Goal: Transaction & Acquisition: Purchase product/service

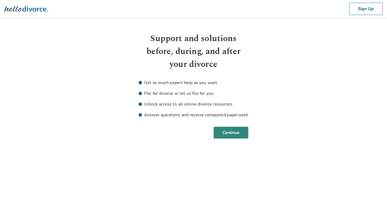
click at [225, 134] on button "Continue" at bounding box center [231, 133] width 35 height 12
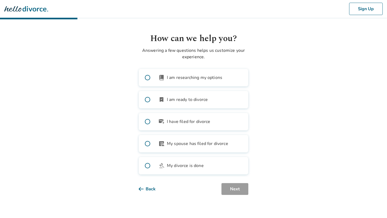
click at [170, 98] on span "I am ready to divorce" at bounding box center [187, 100] width 41 height 6
click at [228, 187] on button "Next" at bounding box center [235, 189] width 27 height 12
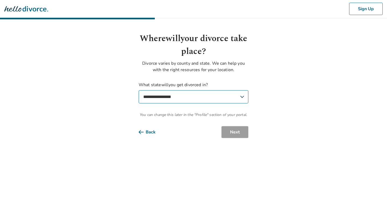
click at [193, 101] on select "**********" at bounding box center [194, 96] width 110 height 13
select select "**"
click at [139, 90] on select "**********" at bounding box center [194, 96] width 110 height 13
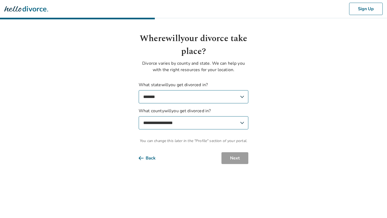
click at [221, 128] on select "**********" at bounding box center [194, 122] width 110 height 13
select select "*******"
click at [139, 116] on select "**********" at bounding box center [194, 122] width 110 height 13
click at [229, 154] on button "Next" at bounding box center [235, 158] width 27 height 12
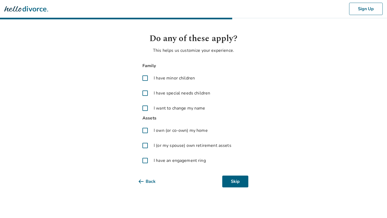
click at [180, 74] on label "I have minor children" at bounding box center [194, 78] width 110 height 13
click at [176, 85] on div "Family I have minor children I have special needs children I want to change my …" at bounding box center [194, 88] width 110 height 52
click at [176, 91] on span "I have special needs children" at bounding box center [182, 93] width 56 height 6
click at [175, 106] on span "I want to change my name" at bounding box center [180, 108] width 52 height 6
click at [166, 128] on span "I own (or co-own) my home" at bounding box center [181, 130] width 54 height 6
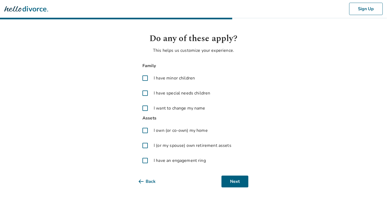
click at [165, 149] on label "I (or my spouse) own retirement assets" at bounding box center [194, 145] width 110 height 13
click at [163, 159] on span "I have an engagement ring" at bounding box center [180, 161] width 52 height 6
click at [228, 178] on button "Next" at bounding box center [235, 182] width 27 height 12
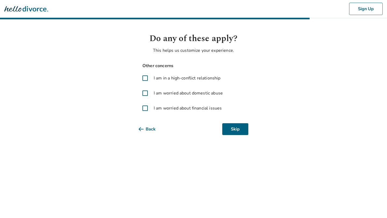
click at [176, 81] on span "I am in a high-conflict relationship" at bounding box center [187, 78] width 67 height 6
click at [175, 91] on span "I am worried about domestic abuse" at bounding box center [188, 93] width 69 height 6
click at [172, 108] on span "I am worried about financial issues" at bounding box center [188, 108] width 68 height 6
click at [227, 126] on button "Next" at bounding box center [235, 129] width 27 height 12
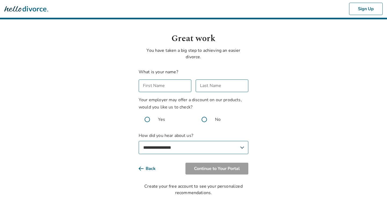
click at [176, 86] on input "First Name" at bounding box center [165, 86] width 53 height 13
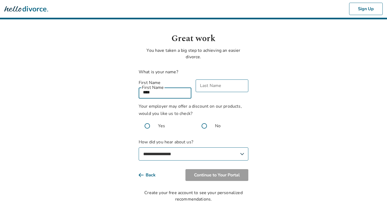
type input "****"
click at [214, 86] on input "Last Name" at bounding box center [222, 86] width 53 height 13
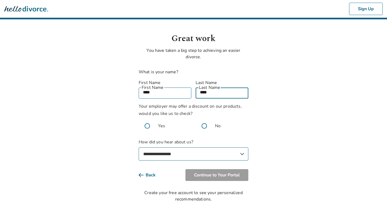
type input "****"
click at [204, 119] on span at bounding box center [204, 126] width 17 height 17
click at [194, 149] on select "**********" at bounding box center [194, 154] width 110 height 13
select select "**********"
click at [139, 148] on select "**********" at bounding box center [194, 154] width 110 height 13
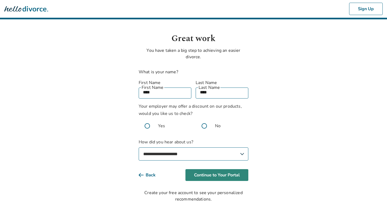
click at [232, 169] on button "Continue to Your Portal" at bounding box center [217, 175] width 63 height 12
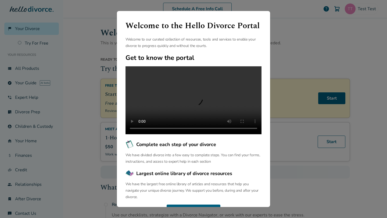
click at [95, 95] on div "Welcome to the Hello Divorce Portal Welcome to our curated collection of resour…" at bounding box center [193, 109] width 387 height 218
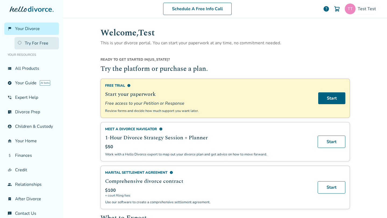
click at [34, 44] on link "Try For Free" at bounding box center [37, 43] width 44 height 12
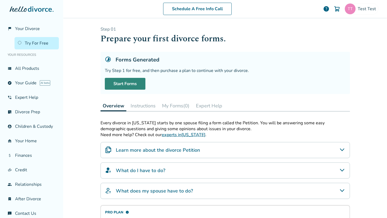
click at [129, 83] on link "Start Forms" at bounding box center [125, 84] width 41 height 12
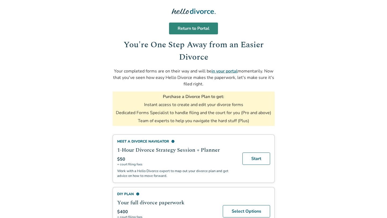
click at [196, 29] on link "Return to Portal" at bounding box center [193, 29] width 49 height 12
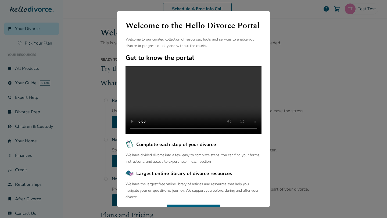
click at [102, 35] on div "Welcome to the Hello Divorce Portal Welcome to our curated collection of resour…" at bounding box center [193, 109] width 387 height 218
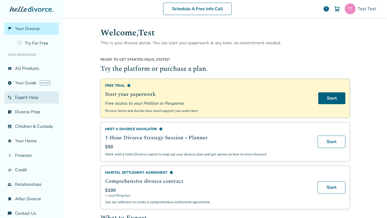
click at [28, 95] on link "phone_in_talk Expert Help" at bounding box center [31, 97] width 55 height 12
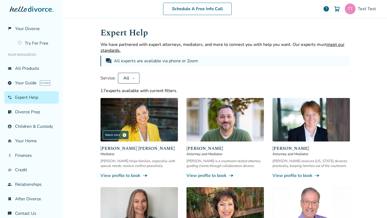
click at [150, 90] on div "17 experts available with current filters." at bounding box center [226, 91] width 250 height 6
click at [153, 126] on img at bounding box center [139, 120] width 77 height 44
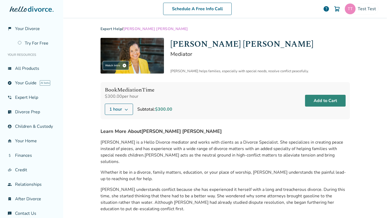
click at [320, 100] on button "Add to Cart" at bounding box center [325, 101] width 41 height 12
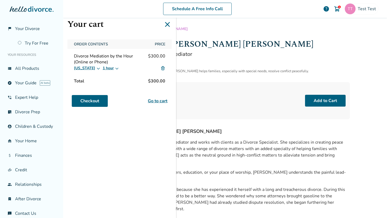
click at [162, 68] on img at bounding box center [163, 68] width 5 height 5
click at [165, 68] on img at bounding box center [163, 68] width 5 height 5
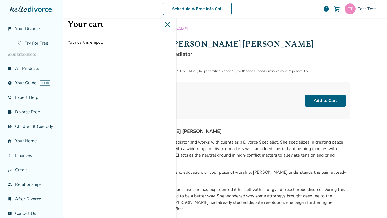
click at [169, 25] on icon at bounding box center [167, 24] width 5 height 5
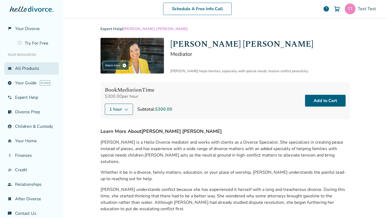
click at [29, 71] on link "view_list All Products" at bounding box center [31, 68] width 55 height 12
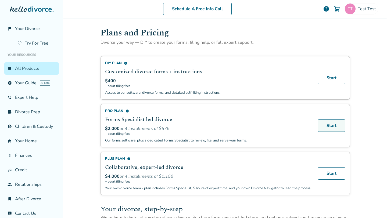
click at [338, 126] on link "Start" at bounding box center [332, 126] width 28 height 12
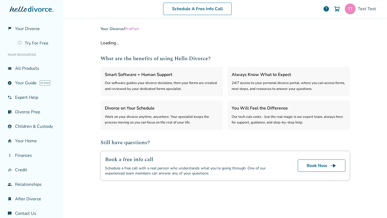
select select "***"
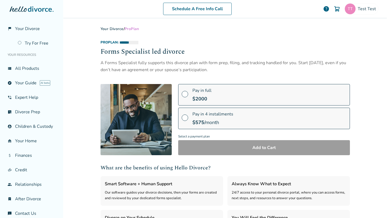
click at [210, 97] on div "$ 2000" at bounding box center [202, 99] width 19 height 6
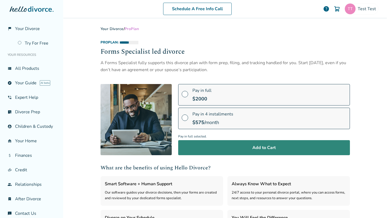
click at [225, 143] on button "Add to Cart" at bounding box center [264, 147] width 172 height 15
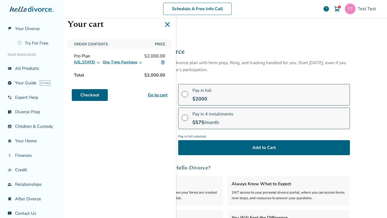
click at [163, 62] on img at bounding box center [163, 62] width 5 height 5
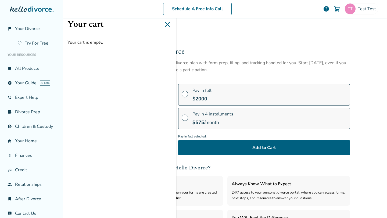
click at [165, 25] on icon at bounding box center [167, 24] width 9 height 9
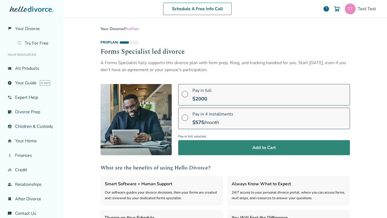
click at [214, 151] on button "Add to Cart" at bounding box center [264, 147] width 172 height 15
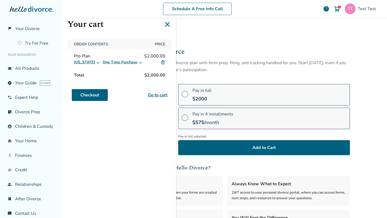
click at [163, 63] on img at bounding box center [163, 62] width 5 height 5
click at [164, 62] on div "Pro Plan $2,000.00 [US_STATE] One Time Purchase" at bounding box center [119, 59] width 104 height 17
click at [164, 62] on img at bounding box center [163, 62] width 5 height 5
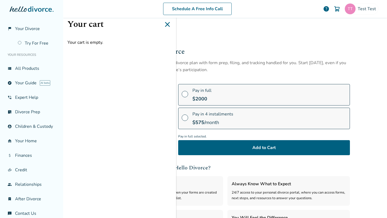
click at [166, 26] on icon at bounding box center [167, 24] width 5 height 5
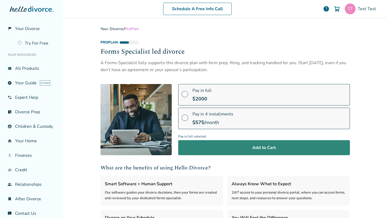
click at [220, 151] on button "Add to Cart" at bounding box center [264, 147] width 172 height 15
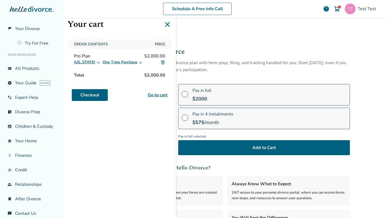
click at [163, 61] on img at bounding box center [163, 62] width 5 height 5
click at [164, 63] on img at bounding box center [163, 62] width 5 height 5
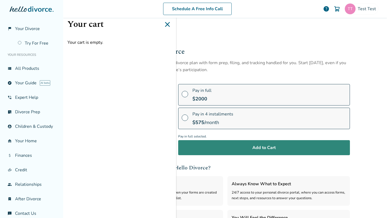
click at [219, 143] on button "Add to Cart" at bounding box center [264, 147] width 172 height 15
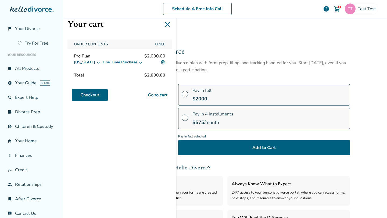
click at [162, 62] on img at bounding box center [163, 62] width 5 height 5
click at [162, 61] on img at bounding box center [163, 62] width 5 height 5
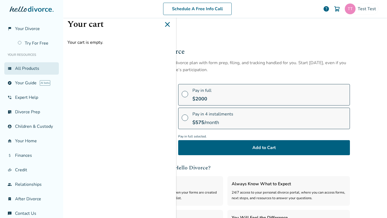
click at [24, 70] on link "view_list All Products" at bounding box center [31, 68] width 55 height 12
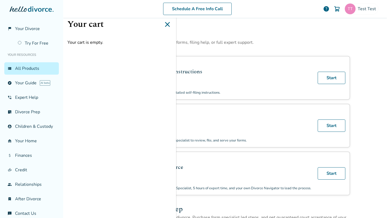
click at [168, 24] on icon at bounding box center [167, 24] width 5 height 5
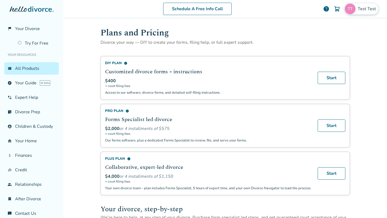
click at [356, 11] on img at bounding box center [350, 8] width 11 height 11
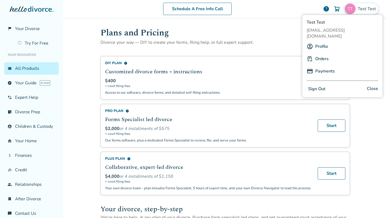
click at [331, 41] on div "Profile" at bounding box center [343, 46] width 72 height 10
click at [324, 41] on link "Profile" at bounding box center [321, 46] width 13 height 10
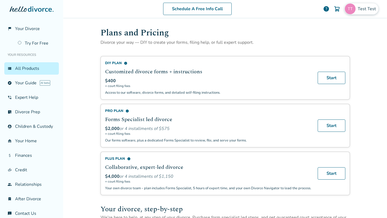
click at [361, 7] on span "Test Test" at bounding box center [368, 9] width 20 height 6
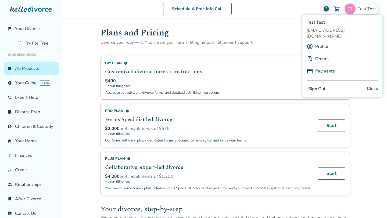
click at [321, 41] on link "Profile" at bounding box center [321, 46] width 13 height 10
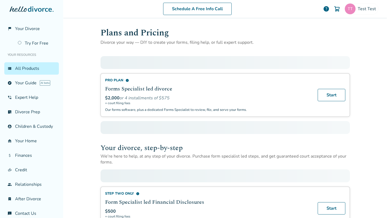
click at [103, 32] on h1 "Plans and Pricing" at bounding box center [226, 32] width 250 height 13
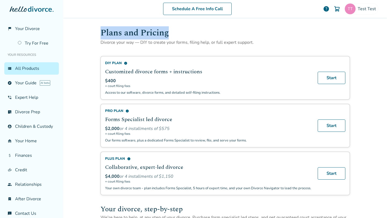
drag, startPoint x: 103, startPoint y: 32, endPoint x: 164, endPoint y: 36, distance: 61.2
click at [164, 36] on h1 "Plans and Pricing" at bounding box center [226, 32] width 250 height 13
copy h1 "Plans and Pricing"
click at [161, 34] on h1 "Plans and Pricing" at bounding box center [226, 32] width 250 height 13
click at [113, 33] on h1 "Plans and Pricing" at bounding box center [226, 32] width 250 height 13
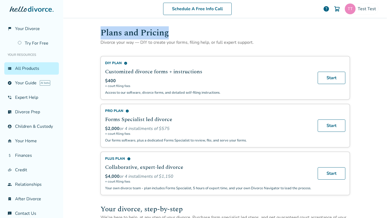
drag, startPoint x: 113, startPoint y: 33, endPoint x: 145, endPoint y: 33, distance: 32.3
click at [145, 33] on h1 "Plans and Pricing" at bounding box center [226, 32] width 250 height 13
copy h1 "Plans and Pricing"
click at [143, 35] on h1 "Plans and Pricing" at bounding box center [226, 32] width 250 height 13
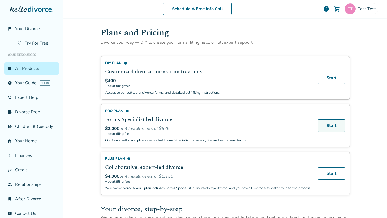
click at [328, 122] on link "Start" at bounding box center [332, 126] width 28 height 12
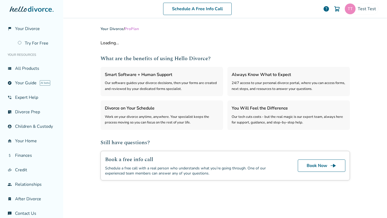
select select "***"
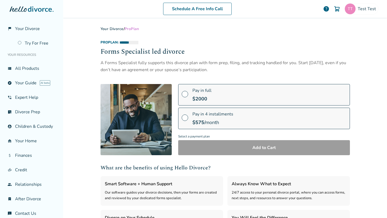
click at [184, 93] on span at bounding box center [185, 96] width 6 height 6
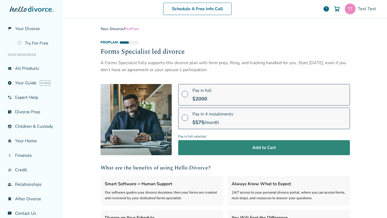
click at [239, 148] on button "Add to Cart" at bounding box center [264, 147] width 172 height 15
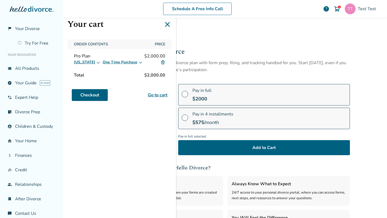
click at [96, 62] on icon at bounding box center [98, 62] width 4 height 4
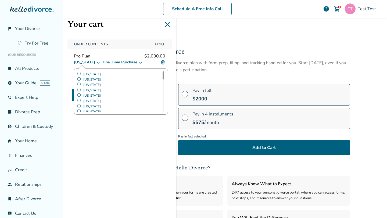
click at [96, 62] on icon at bounding box center [98, 62] width 4 height 4
click at [138, 61] on icon at bounding box center [140, 62] width 4 height 4
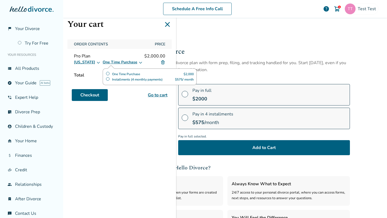
click at [142, 27] on h1 "Your cart" at bounding box center [119, 24] width 104 height 13
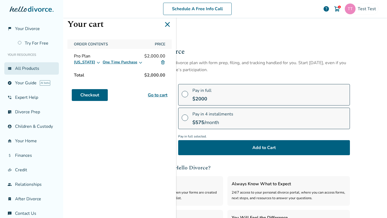
click at [16, 66] on link "view_list All Products" at bounding box center [31, 68] width 55 height 12
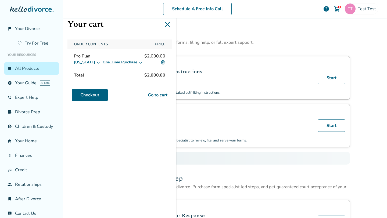
click at [169, 23] on icon at bounding box center [167, 24] width 5 height 5
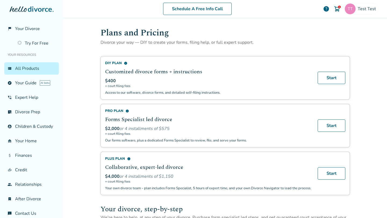
click at [113, 33] on h1 "Plans and Pricing" at bounding box center [226, 32] width 250 height 13
drag, startPoint x: 113, startPoint y: 33, endPoint x: 152, endPoint y: 34, distance: 39.6
click at [152, 34] on h1 "Plans and Pricing" at bounding box center [226, 32] width 250 height 13
copy h1 "Plans and Pricing"
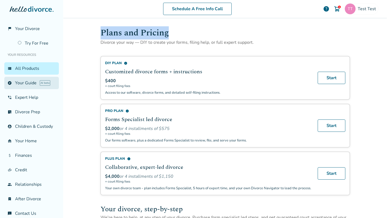
click at [23, 82] on link "explore Your Guide AI beta" at bounding box center [31, 83] width 55 height 12
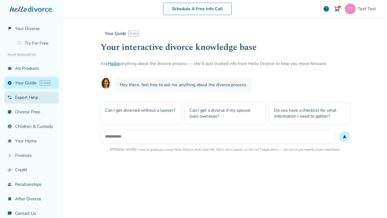
click at [22, 96] on link "phone_in_talk Expert Help" at bounding box center [31, 97] width 55 height 12
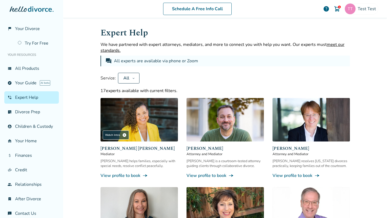
click at [123, 114] on img at bounding box center [139, 120] width 77 height 44
click at [30, 108] on link "list_alt_check Divorce Prep" at bounding box center [31, 112] width 55 height 12
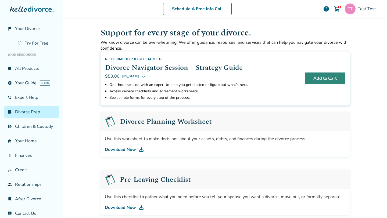
click at [327, 73] on button "Add to Cart" at bounding box center [325, 79] width 41 height 12
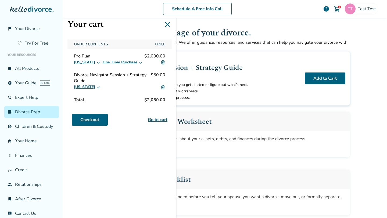
click at [161, 87] on img at bounding box center [163, 87] width 5 height 5
click at [163, 62] on img at bounding box center [163, 62] width 5 height 5
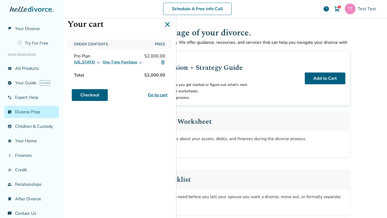
click at [163, 63] on img at bounding box center [163, 62] width 5 height 5
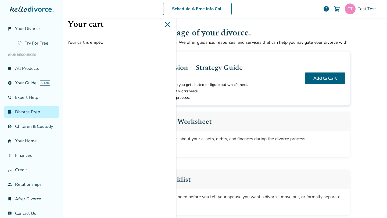
click at [286, 47] on p "We know divorce can be overwhelming. We offer guidance, resources, and services…" at bounding box center [226, 46] width 250 height 12
click at [167, 27] on icon at bounding box center [167, 24] width 9 height 9
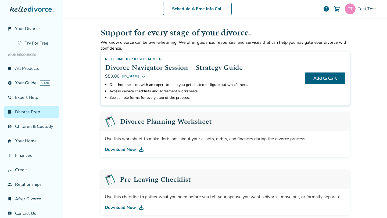
drag, startPoint x: 239, startPoint y: 40, endPoint x: 243, endPoint y: 41, distance: 3.3
click at [240, 40] on p "We know divorce can be overwhelming. We offer guidance, resources, and services…" at bounding box center [226, 46] width 250 height 12
click at [320, 79] on button "Add to Cart" at bounding box center [325, 79] width 41 height 12
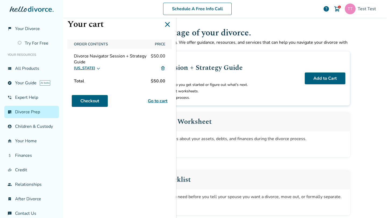
click at [162, 69] on img at bounding box center [163, 68] width 5 height 5
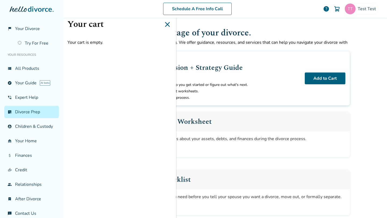
click at [167, 24] on icon at bounding box center [167, 24] width 5 height 5
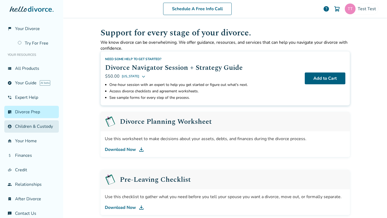
click at [35, 127] on link "account_child Children & Custody" at bounding box center [31, 126] width 55 height 12
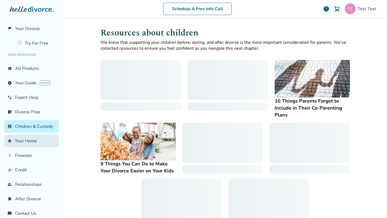
click at [34, 136] on link "garage_home Your Home" at bounding box center [31, 141] width 55 height 12
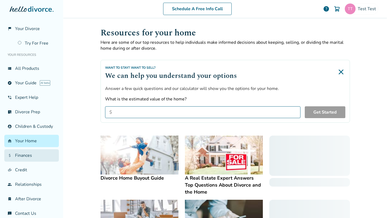
click at [31, 152] on link "attach_money Finances" at bounding box center [31, 156] width 55 height 12
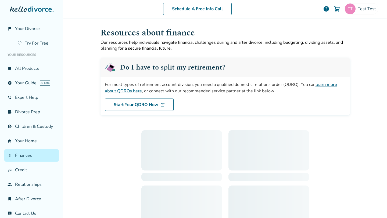
scroll to position [6, 0]
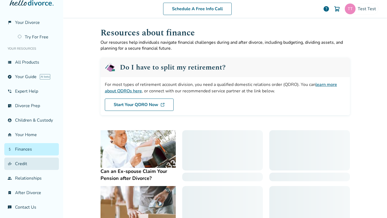
click at [26, 167] on link "finance_mode Credit" at bounding box center [31, 164] width 55 height 12
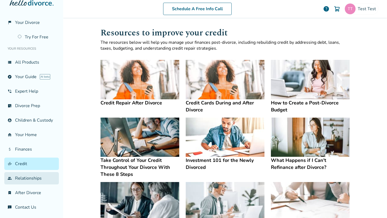
click at [32, 175] on link "group Relationships" at bounding box center [31, 178] width 55 height 12
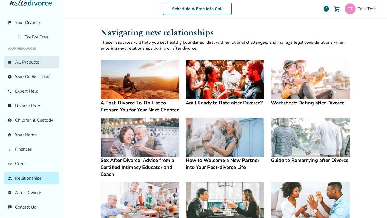
click at [39, 67] on link "view_list All Products" at bounding box center [31, 62] width 55 height 12
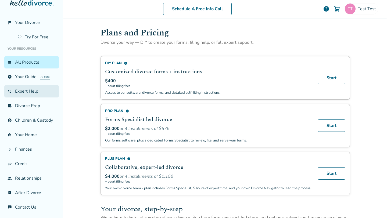
click at [24, 90] on link "phone_in_talk Expert Help" at bounding box center [31, 91] width 55 height 12
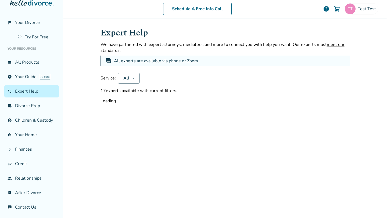
click at [133, 123] on div "Expert Help We have partnered with expert attorneys, mediators, and more to con…" at bounding box center [225, 117] width 258 height 199
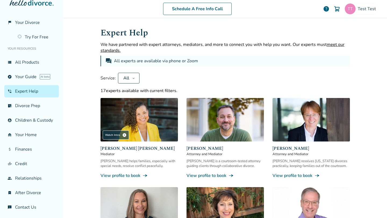
click at [140, 119] on img at bounding box center [139, 120] width 77 height 44
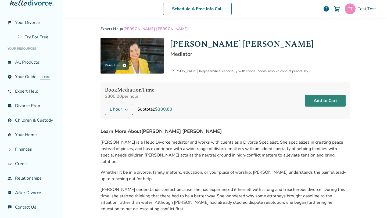
click at [334, 102] on button "Add to Cart" at bounding box center [325, 101] width 41 height 12
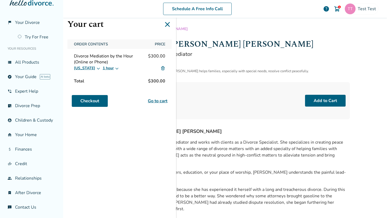
click at [164, 69] on img at bounding box center [163, 68] width 5 height 5
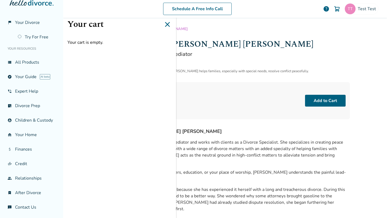
click at [168, 26] on icon at bounding box center [167, 24] width 5 height 5
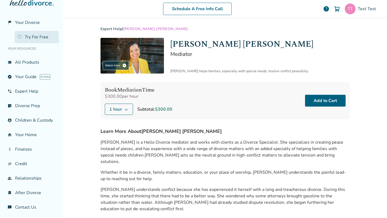
click at [29, 41] on link "Try For Free" at bounding box center [37, 37] width 44 height 12
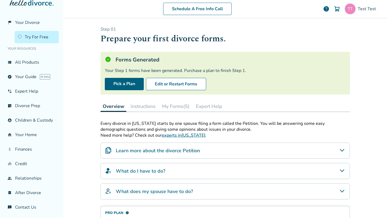
click at [209, 110] on button "Expert Help" at bounding box center [209, 106] width 31 height 11
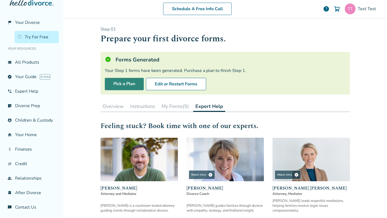
click at [135, 84] on link "Pick a Plan" at bounding box center [124, 84] width 39 height 12
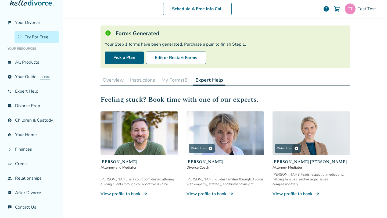
click at [122, 81] on button "Overview" at bounding box center [113, 80] width 25 height 11
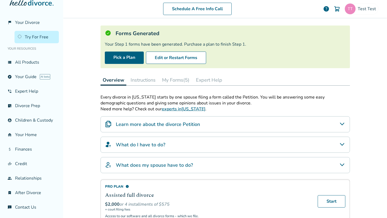
click at [203, 80] on button "Expert Help" at bounding box center [209, 80] width 31 height 11
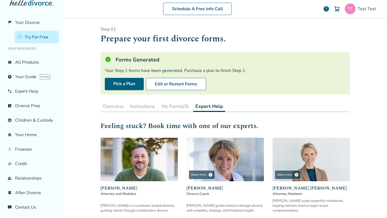
click at [111, 101] on button "Overview" at bounding box center [113, 106] width 25 height 11
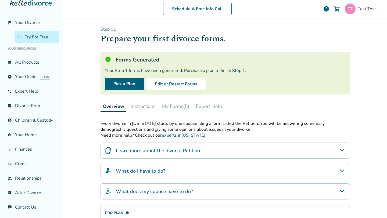
click at [147, 106] on button "Instructions" at bounding box center [143, 106] width 29 height 11
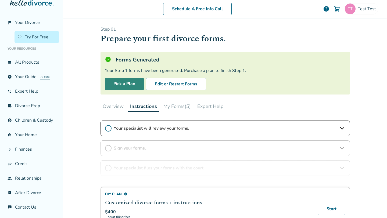
click at [121, 80] on link "Pick a Plan" at bounding box center [124, 84] width 39 height 12
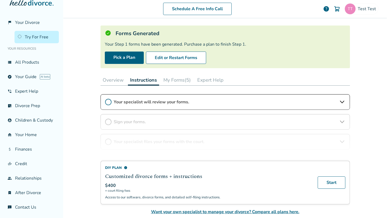
click at [118, 82] on button "Overview" at bounding box center [113, 80] width 25 height 11
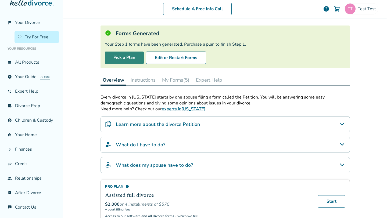
click at [130, 59] on link "Pick a Plan" at bounding box center [124, 58] width 39 height 12
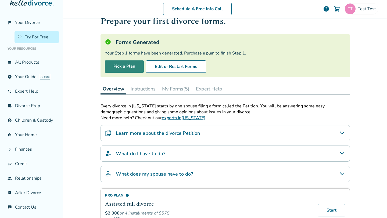
scroll to position [13, 0]
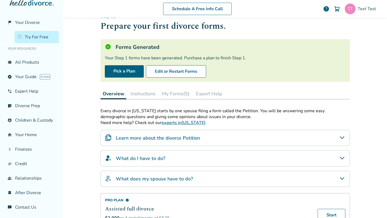
click at [182, 90] on button "My Forms (5)" at bounding box center [176, 93] width 32 height 11
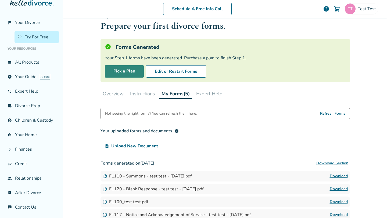
click at [126, 72] on link "Pick a Plan" at bounding box center [124, 71] width 39 height 12
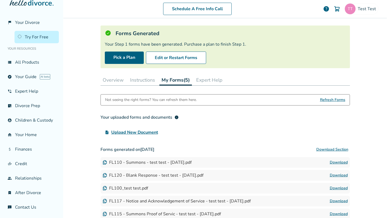
click at [204, 78] on button "Expert Help" at bounding box center [209, 80] width 31 height 11
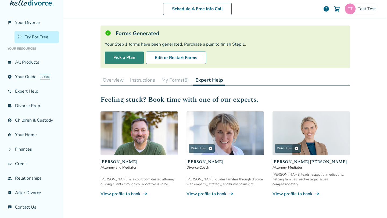
click at [122, 56] on link "Pick a Plan" at bounding box center [124, 58] width 39 height 12
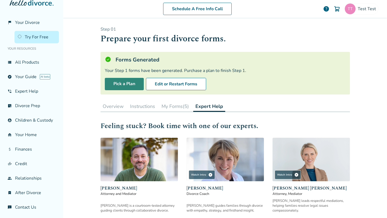
click at [120, 84] on link "Pick a Plan" at bounding box center [124, 84] width 39 height 12
drag, startPoint x: 104, startPoint y: 84, endPoint x: 136, endPoint y: 86, distance: 32.1
click at [136, 86] on div "Forms Generated Your Step 1 forms have been generated. Purchase a plan to finis…" at bounding box center [226, 73] width 250 height 43
copy link "Pick a Plan"
click at [150, 65] on div "Forms Generated Your Step 1 forms have been generated. Purchase a plan to finis…" at bounding box center [226, 73] width 250 height 43
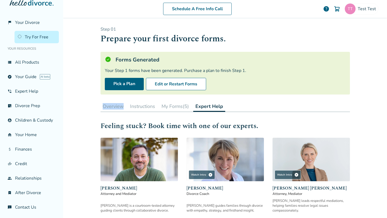
drag, startPoint x: 99, startPoint y: 107, endPoint x: 125, endPoint y: 110, distance: 25.4
click at [125, 110] on div "Step 0 1 Prepare your first divorce forms. Forms Generated Your Step 1 forms ha…" at bounding box center [225, 134] width 258 height 233
copy button "Overview"
click at [93, 116] on div "Schedule A Free Info Call Test Test help Schedule A Free Call Test Test [EMAIL_…" at bounding box center [225, 109] width 324 height 218
click at [76, 79] on div "Schedule A Free Info Call Test Test help Schedule A Free Call Test Test [EMAIL_…" at bounding box center [225, 109] width 324 height 218
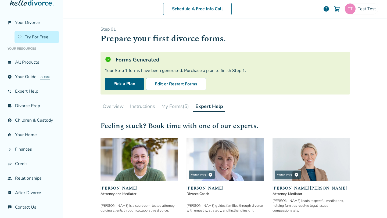
click at [116, 106] on button "Overview" at bounding box center [113, 106] width 25 height 11
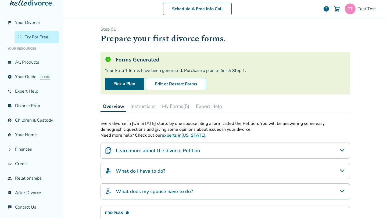
click at [119, 69] on div "Your Step 1 forms have been generated. Purchase a plan to finish Step 1." at bounding box center [225, 71] width 241 height 6
drag, startPoint x: 119, startPoint y: 69, endPoint x: 124, endPoint y: 70, distance: 5.4
click at [124, 70] on div "Your Step 1 forms have been generated. Purchase a plan to finish Step 1." at bounding box center [225, 71] width 241 height 6
copy div "Step 1"
click at [131, 69] on div "Your Step 1 forms have been generated. Purchase a plan to finish Step 1." at bounding box center [225, 71] width 241 height 6
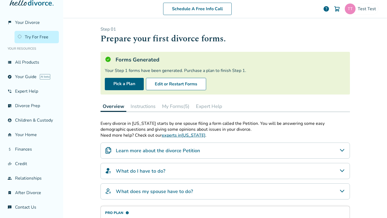
click at [144, 107] on button "Instructions" at bounding box center [143, 106] width 29 height 11
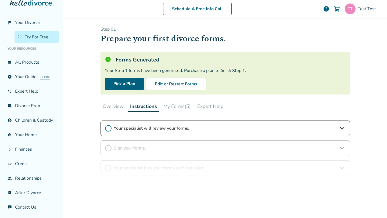
click at [114, 107] on button "Overview" at bounding box center [113, 106] width 25 height 11
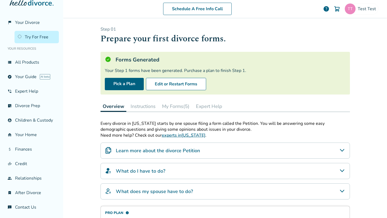
click at [136, 107] on button "Instructions" at bounding box center [143, 106] width 29 height 11
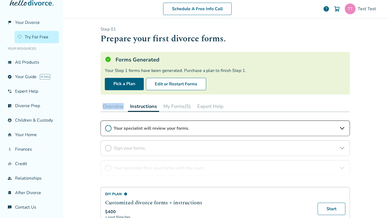
drag, startPoint x: 92, startPoint y: 107, endPoint x: 122, endPoint y: 107, distance: 29.3
click at [122, 107] on div "Schedule A Free Info Call Test Test help Schedule A Free Call Test Test [EMAIL_…" at bounding box center [225, 109] width 324 height 218
copy button "Overview"
click at [101, 99] on div "Step 0 1 Prepare your first divorce forms. Forms Generated Your Step 1 forms ha…" at bounding box center [226, 133] width 250 height 215
drag, startPoint x: 98, startPoint y: 107, endPoint x: 123, endPoint y: 107, distance: 25.0
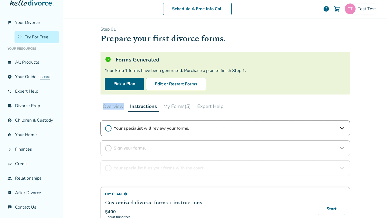
click at [123, 107] on div "Step 0 1 Prepare your first divorce forms. Forms Generated Your Step 1 forms ha…" at bounding box center [225, 134] width 258 height 233
copy button "Overview"
drag, startPoint x: 97, startPoint y: 87, endPoint x: 137, endPoint y: 87, distance: 40.6
click at [137, 87] on div "Step 0 1 Prepare your first divorce forms. Forms Generated Your Step 1 forms ha…" at bounding box center [225, 134] width 258 height 233
drag, startPoint x: 96, startPoint y: 84, endPoint x: 137, endPoint y: 84, distance: 40.3
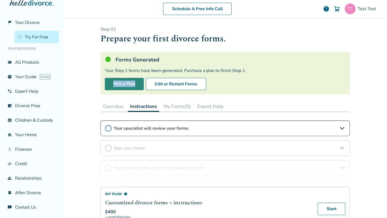
click at [137, 84] on div "Step 0 1 Prepare your first divorce forms. Forms Generated Your Step 1 forms ha…" at bounding box center [225, 134] width 258 height 233
copy link "Pick a Plan"
click at [98, 97] on div "Step 0 1 Prepare your first divorce forms. Forms Generated Your Step 1 forms ha…" at bounding box center [225, 134] width 258 height 233
drag, startPoint x: 95, startPoint y: 103, endPoint x: 125, endPoint y: 105, distance: 29.3
click at [125, 105] on div "Schedule A Free Info Call Test Test help Schedule A Free Call Test Test [EMAIL_…" at bounding box center [225, 109] width 324 height 218
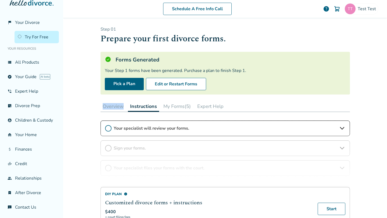
copy button "Overview"
click at [95, 84] on div "Schedule A Free Info Call Test Test help Schedule A Free Call Test Test [EMAIL_…" at bounding box center [225, 109] width 324 height 218
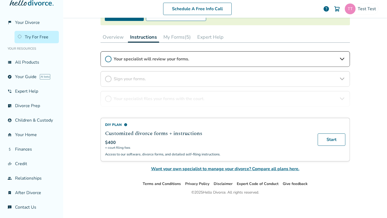
click at [118, 34] on button "Overview" at bounding box center [113, 37] width 25 height 11
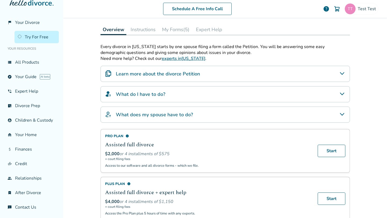
scroll to position [74, 0]
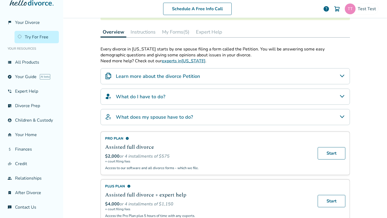
click at [169, 32] on button "My Forms (5)" at bounding box center [176, 32] width 32 height 11
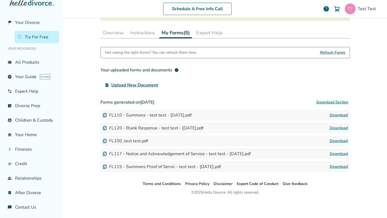
scroll to position [64, 0]
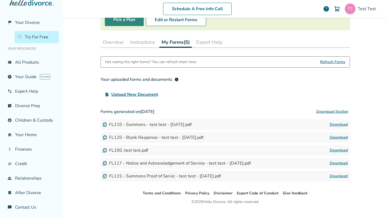
click at [131, 22] on link "Pick a Plan" at bounding box center [124, 20] width 39 height 12
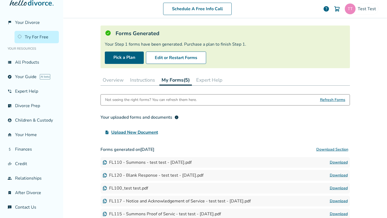
click at [118, 80] on button "Overview" at bounding box center [113, 80] width 25 height 11
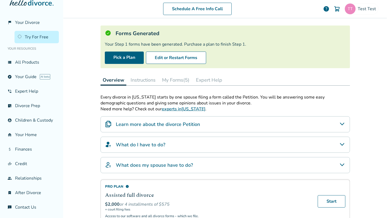
click at [136, 80] on button "Instructions" at bounding box center [143, 80] width 29 height 11
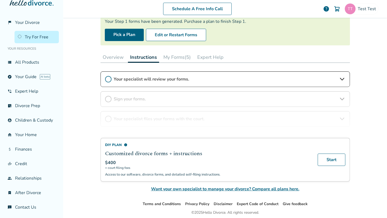
scroll to position [48, 0]
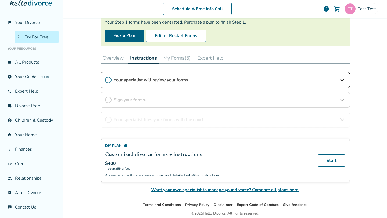
click at [169, 64] on div "Step 0 1 Prepare your first divorce forms. Forms Generated Your Step 1 forms ha…" at bounding box center [226, 85] width 250 height 215
click at [178, 59] on button "My Forms (5)" at bounding box center [177, 58] width 32 height 11
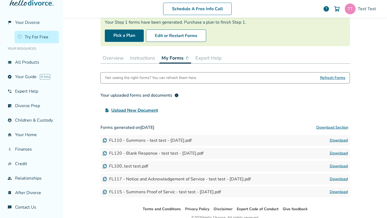
click at [207, 59] on button "Expert Help" at bounding box center [208, 58] width 31 height 11
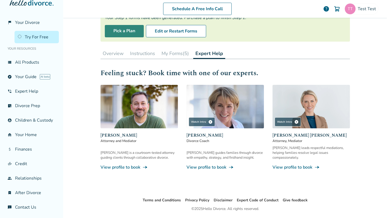
click at [126, 34] on link "Pick a Plan" at bounding box center [124, 31] width 39 height 12
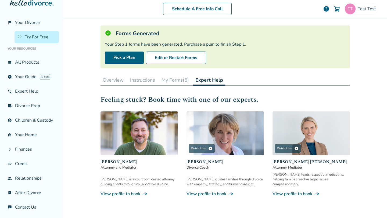
click at [135, 80] on button "Instructions" at bounding box center [142, 80] width 29 height 11
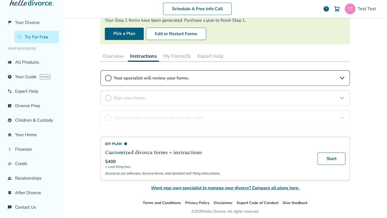
scroll to position [48, 0]
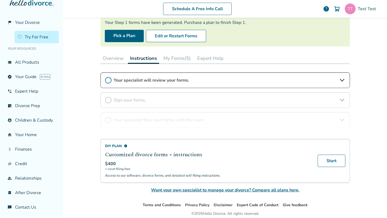
click at [165, 81] on div "DIY Plan info Customized divorce forms + instructions $400 + court filing fees …" at bounding box center [226, 133] width 250 height 121
click at [212, 83] on div "DIY Plan info Customized divorce forms + instructions $400 + court filing fees …" at bounding box center [226, 133] width 250 height 121
click at [217, 81] on div "DIY Plan info Customized divorce forms + instructions $400 + court filing fees …" at bounding box center [226, 133] width 250 height 121
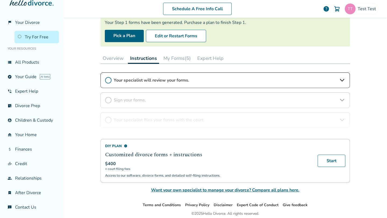
click at [346, 80] on div "DIY Plan info Customized divorce forms + instructions $400 + court filing fees …" at bounding box center [226, 133] width 250 height 121
click at [119, 59] on button "Overview" at bounding box center [113, 58] width 25 height 11
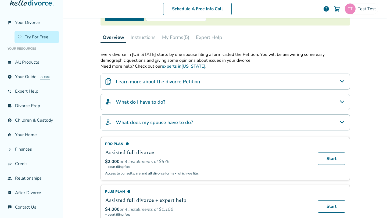
scroll to position [70, 0]
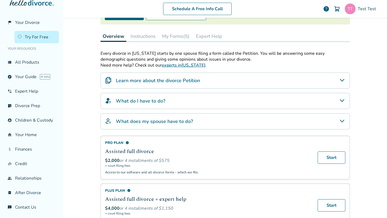
click at [256, 84] on div "Learn more about the divorce Petition" at bounding box center [226, 81] width 250 height 16
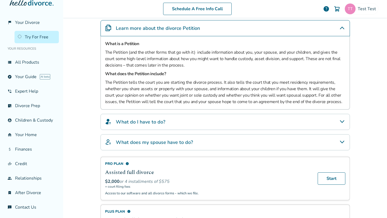
scroll to position [123, 0]
click at [220, 122] on div "What do I have to do?" at bounding box center [226, 121] width 250 height 16
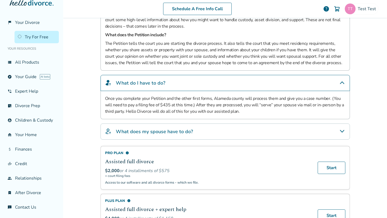
scroll to position [163, 0]
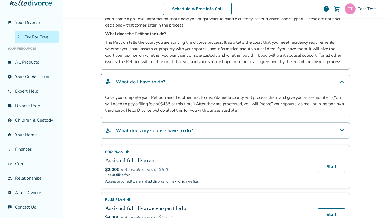
click at [229, 130] on div "What does my spouse have to do?" at bounding box center [226, 131] width 250 height 16
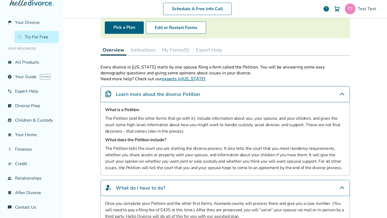
scroll to position [0, 0]
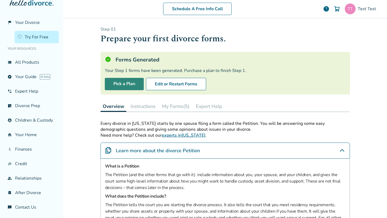
click at [126, 83] on link "Pick a Plan" at bounding box center [124, 84] width 39 height 12
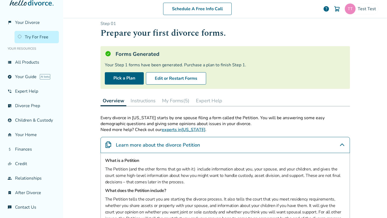
click at [136, 101] on button "Instructions" at bounding box center [143, 100] width 29 height 11
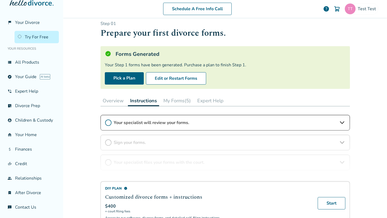
drag, startPoint x: 129, startPoint y: 102, endPoint x: 154, endPoint y: 102, distance: 24.7
click at [154, 102] on button "Instructions" at bounding box center [143, 100] width 31 height 11
drag, startPoint x: 159, startPoint y: 99, endPoint x: 129, endPoint y: 101, distance: 30.1
click at [129, 101] on div "Overview Instructions My Forms (5) Expert Help" at bounding box center [226, 100] width 250 height 11
click at [91, 90] on div "Schedule A Free Info Call Test Test help Schedule A Free Call Test Test [EMAIL_…" at bounding box center [225, 109] width 324 height 218
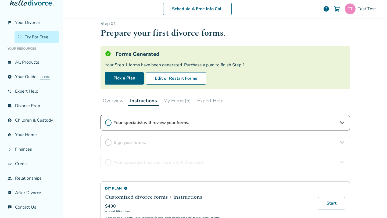
click at [177, 102] on button "My Forms (5)" at bounding box center [177, 100] width 32 height 11
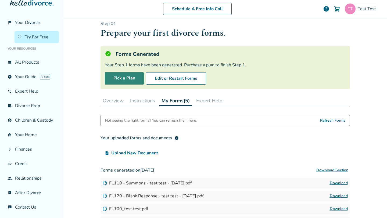
click at [118, 77] on link "Pick a Plan" at bounding box center [124, 78] width 39 height 12
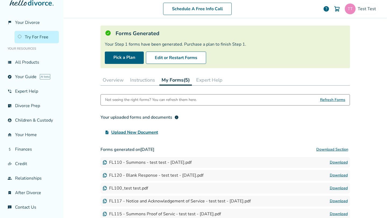
click at [116, 83] on button "Overview" at bounding box center [113, 80] width 25 height 11
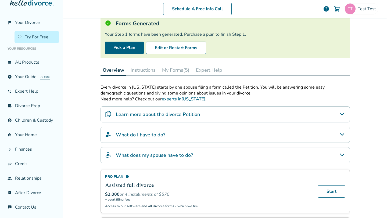
scroll to position [31, 0]
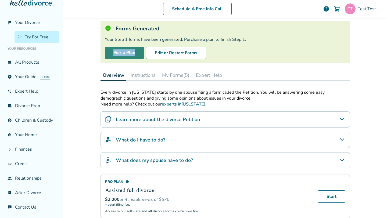
drag, startPoint x: 102, startPoint y: 53, endPoint x: 136, endPoint y: 53, distance: 34.2
click at [136, 53] on div "Forms Generated Your Step 1 forms have been generated. Purchase a plan to finis…" at bounding box center [226, 42] width 250 height 43
click at [144, 54] on div "Pick a Plan Edit or Restart Forms" at bounding box center [225, 53] width 241 height 12
drag, startPoint x: 144, startPoint y: 54, endPoint x: 127, endPoint y: 54, distance: 16.9
click at [127, 54] on div "Pick a Plan Edit or Restart Forms" at bounding box center [225, 53] width 241 height 12
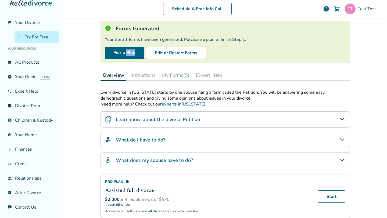
click at [186, 75] on button "My Forms (5)" at bounding box center [176, 75] width 32 height 11
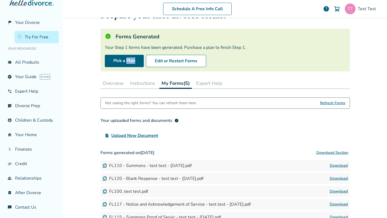
scroll to position [23, 0]
click at [104, 76] on div "Step 0 1 Prepare your first divorce forms. Forms Generated Your Step 1 forms ha…" at bounding box center [226, 113] width 250 height 220
drag, startPoint x: 94, startPoint y: 80, endPoint x: 155, endPoint y: 85, distance: 61.0
click at [155, 85] on div "Schedule A Free Info Call Test Test help Schedule A Free Call Test Test [EMAIL_…" at bounding box center [225, 109] width 324 height 218
click at [91, 124] on div "Schedule A Free Info Call Test Test help Schedule A Free Call Test Test [EMAIL_…" at bounding box center [225, 109] width 324 height 218
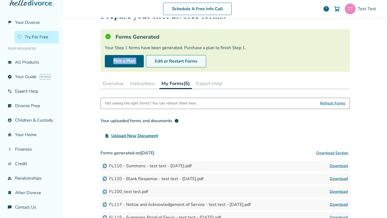
drag, startPoint x: 102, startPoint y: 60, endPoint x: 148, endPoint y: 61, distance: 45.7
click at [148, 61] on div "Forms Generated Your Step 1 forms have been generated. Purchase a plan to finis…" at bounding box center [226, 50] width 250 height 43
click at [81, 105] on div "Schedule A Free Info Call Test Test help Schedule A Free Call Test Test [EMAIL_…" at bounding box center [225, 109] width 324 height 218
